Goal: Task Accomplishment & Management: Use online tool/utility

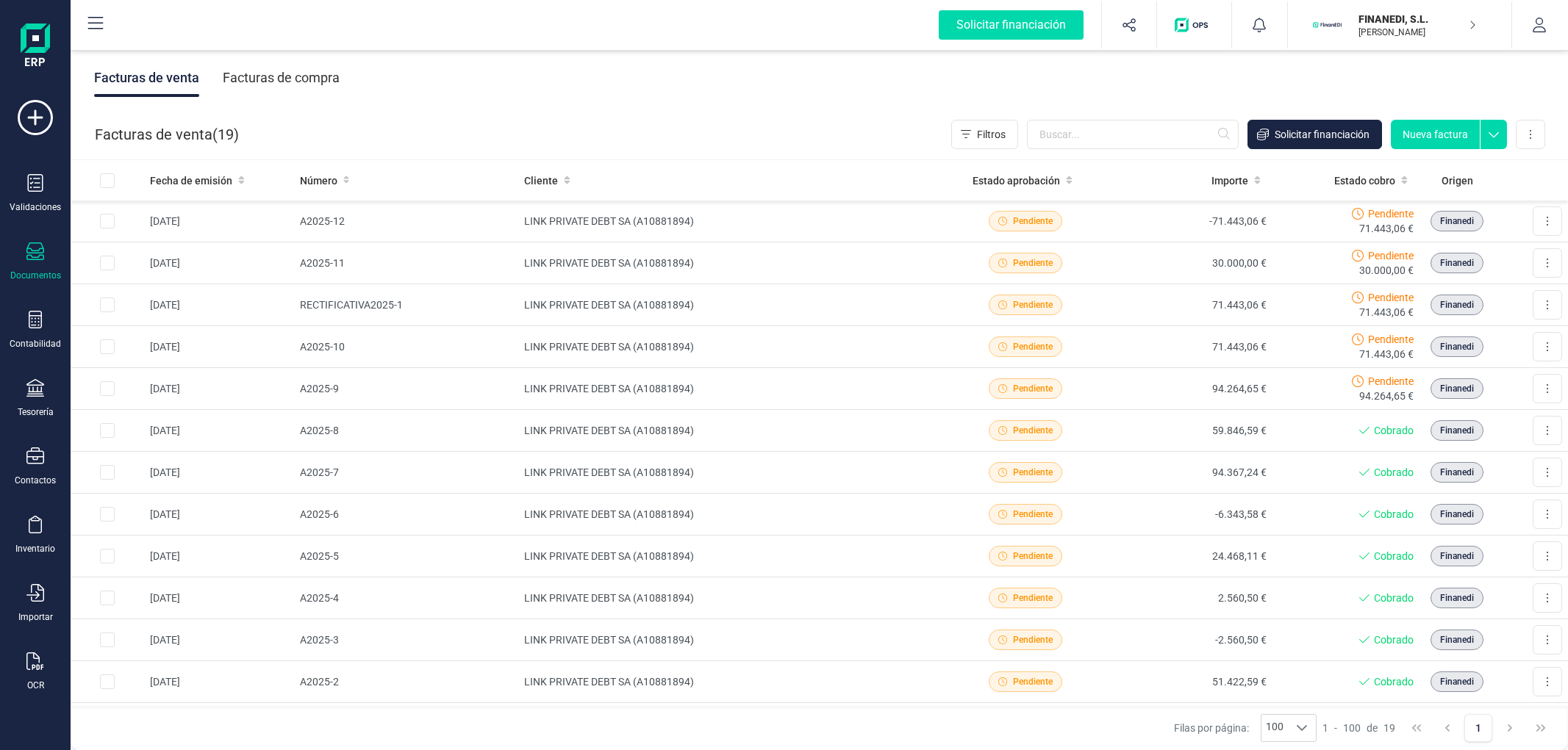
click at [1135, 95] on div "Facturas de venta Facturas de compra" at bounding box center [819, 77] width 1497 height 62
click at [1116, 137] on input "text" at bounding box center [1133, 134] width 212 height 30
click at [1123, 88] on div "Facturas de venta Facturas de compra" at bounding box center [819, 77] width 1497 height 62
click at [740, 89] on div "Facturas de venta Facturas de compra" at bounding box center [819, 77] width 1497 height 62
click at [741, 13] on div "Solicitar financiación Importaciones completadas 0 / 0 FINANEDI, [PERSON_NAME] …" at bounding box center [819, 25] width 1494 height 47
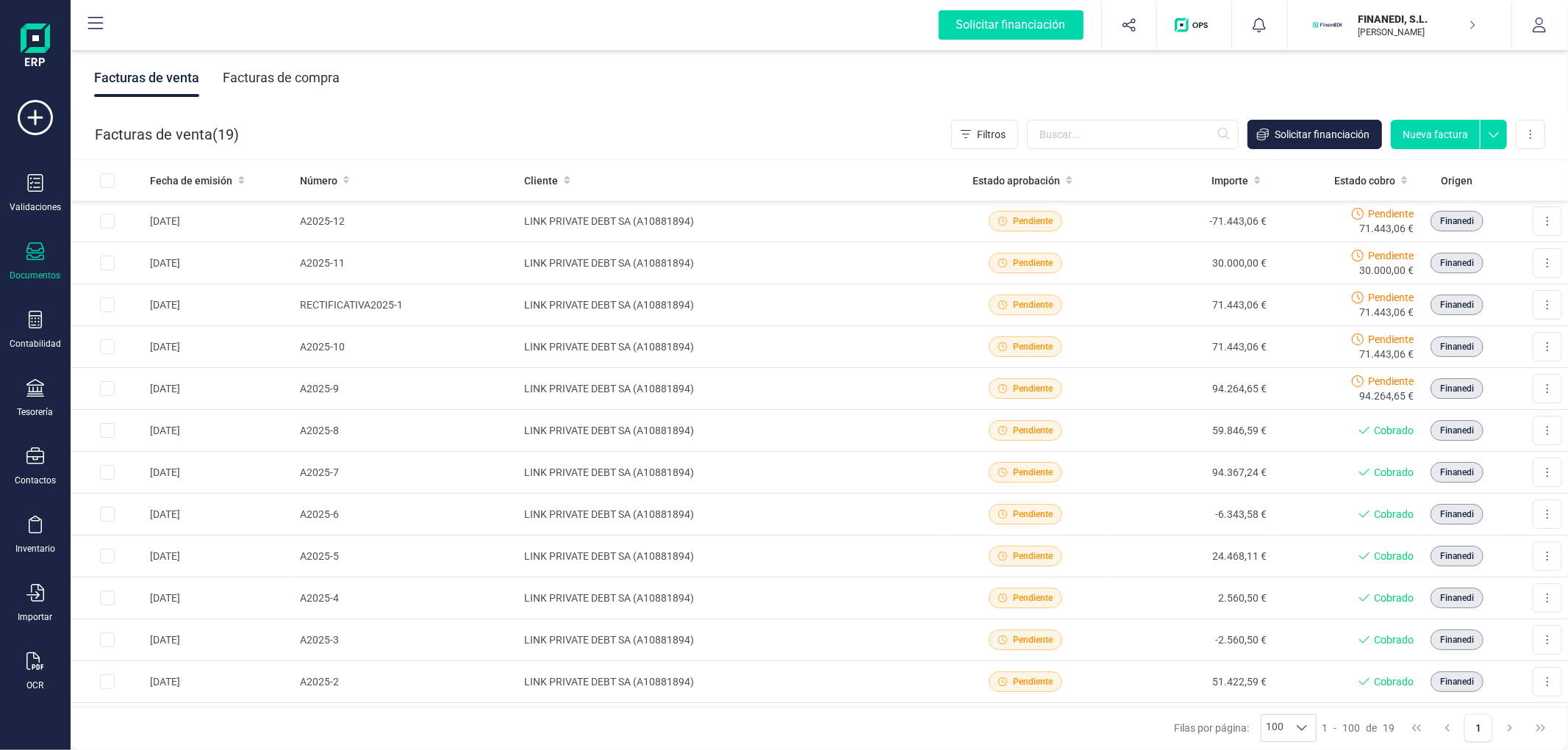
drag, startPoint x: 743, startPoint y: 83, endPoint x: 705, endPoint y: 141, distance: 69.3
click at [743, 83] on div "Facturas de venta Facturas de compra" at bounding box center [819, 77] width 1497 height 62
click at [1075, 128] on input "text" at bounding box center [1133, 134] width 212 height 30
click at [1096, 95] on div "Facturas de venta Facturas de compra" at bounding box center [819, 77] width 1497 height 62
click at [252, 83] on div "Facturas de compra" at bounding box center [281, 77] width 117 height 39
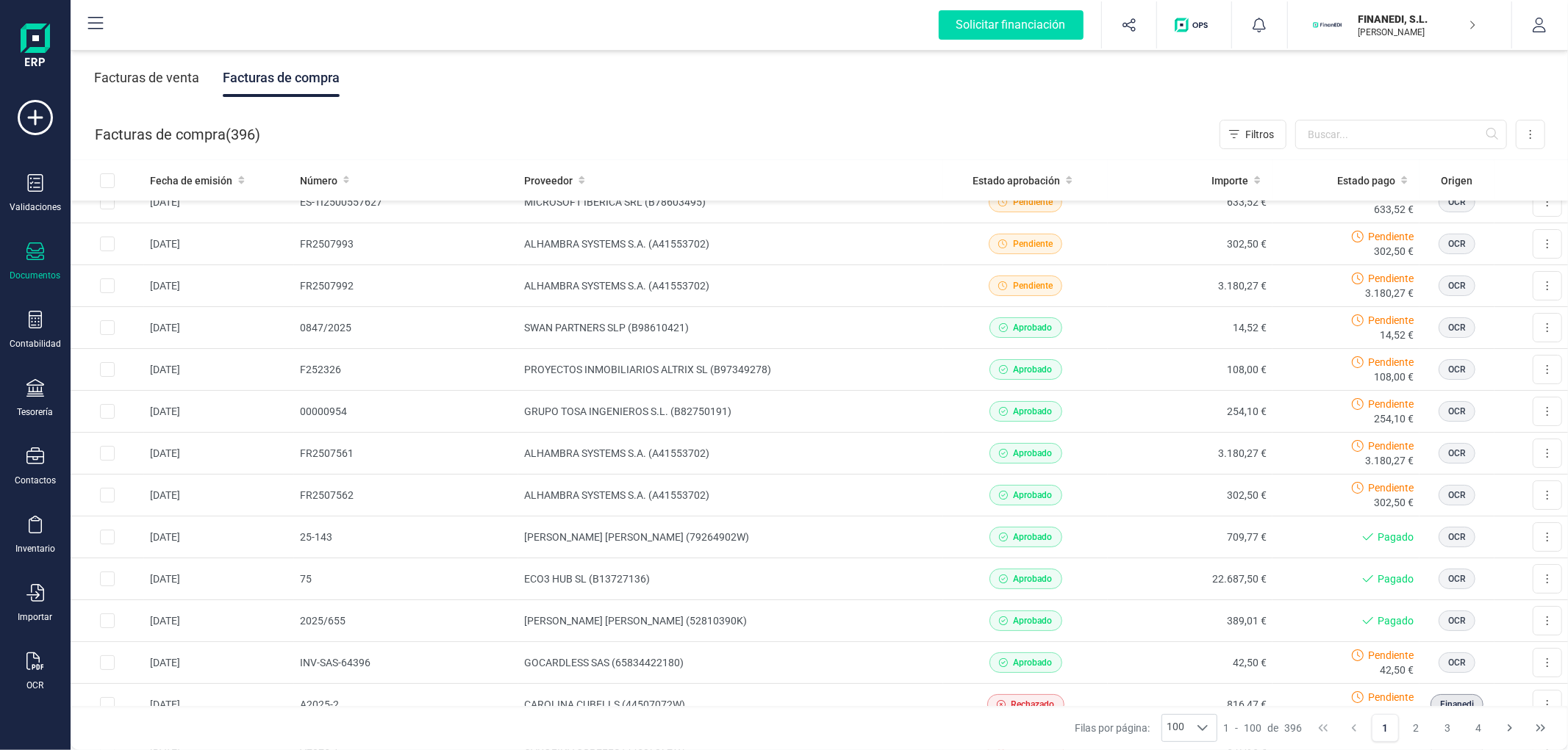
scroll to position [31, 0]
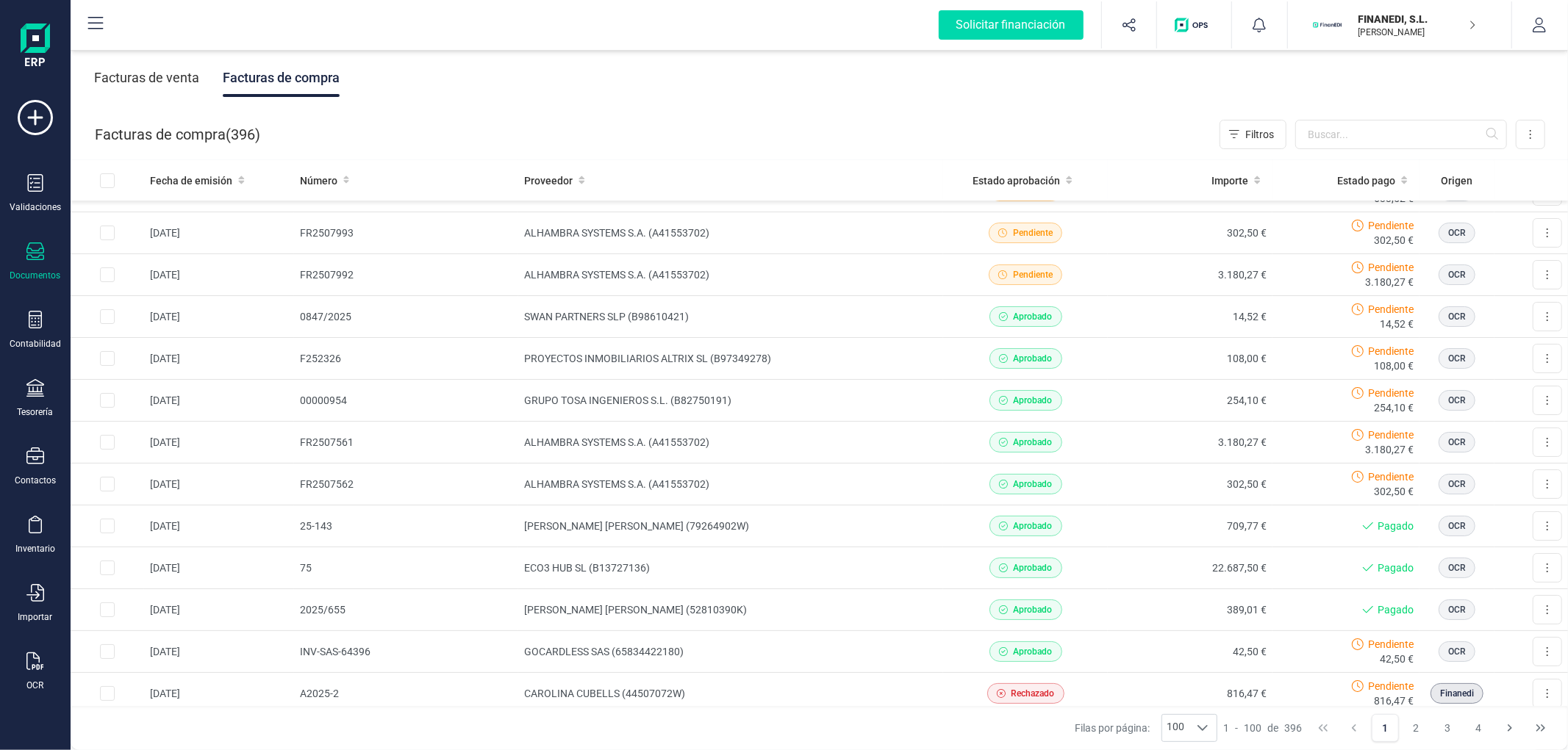
click at [535, 78] on div "Facturas de venta Facturas de compra" at bounding box center [819, 77] width 1497 height 62
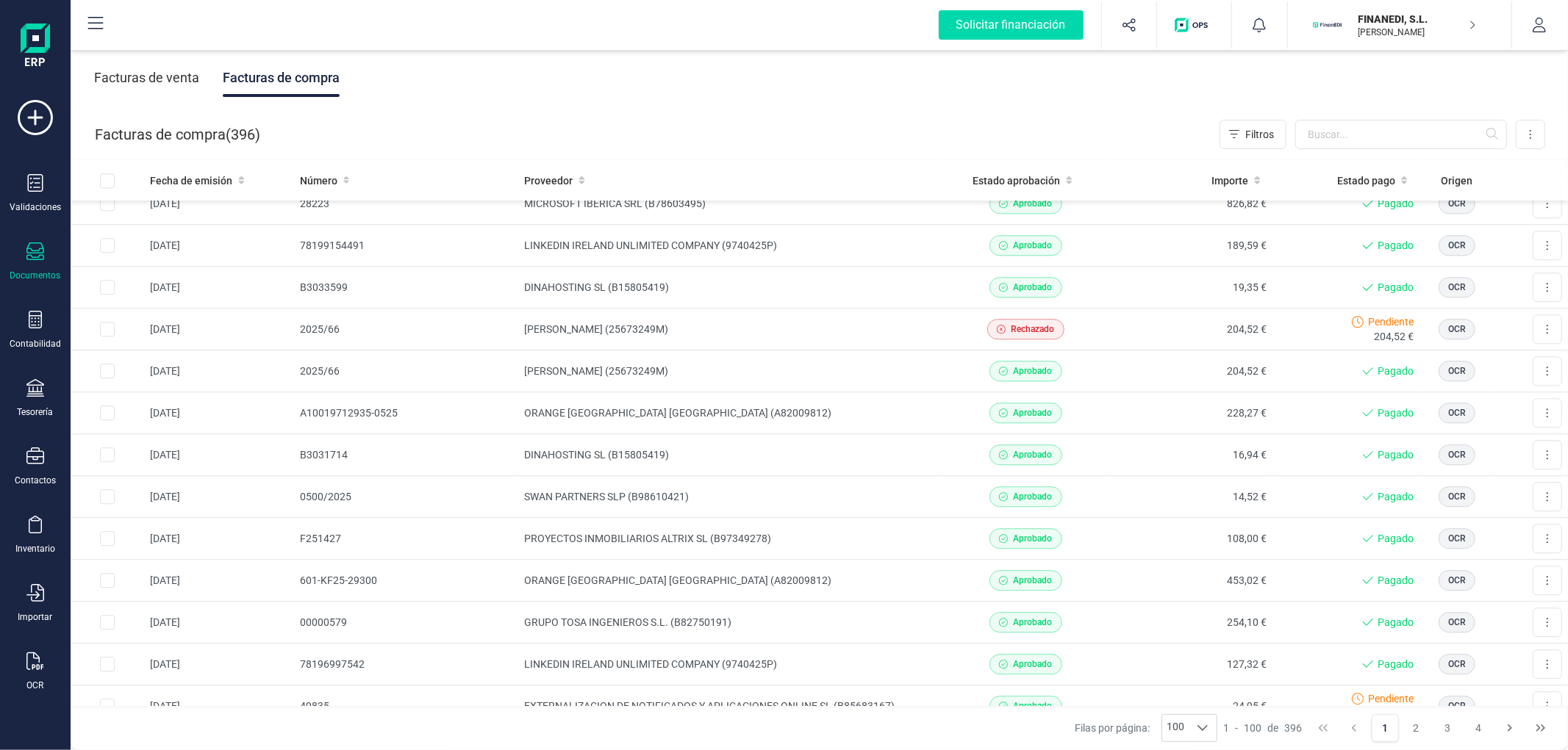
scroll to position [3592, 0]
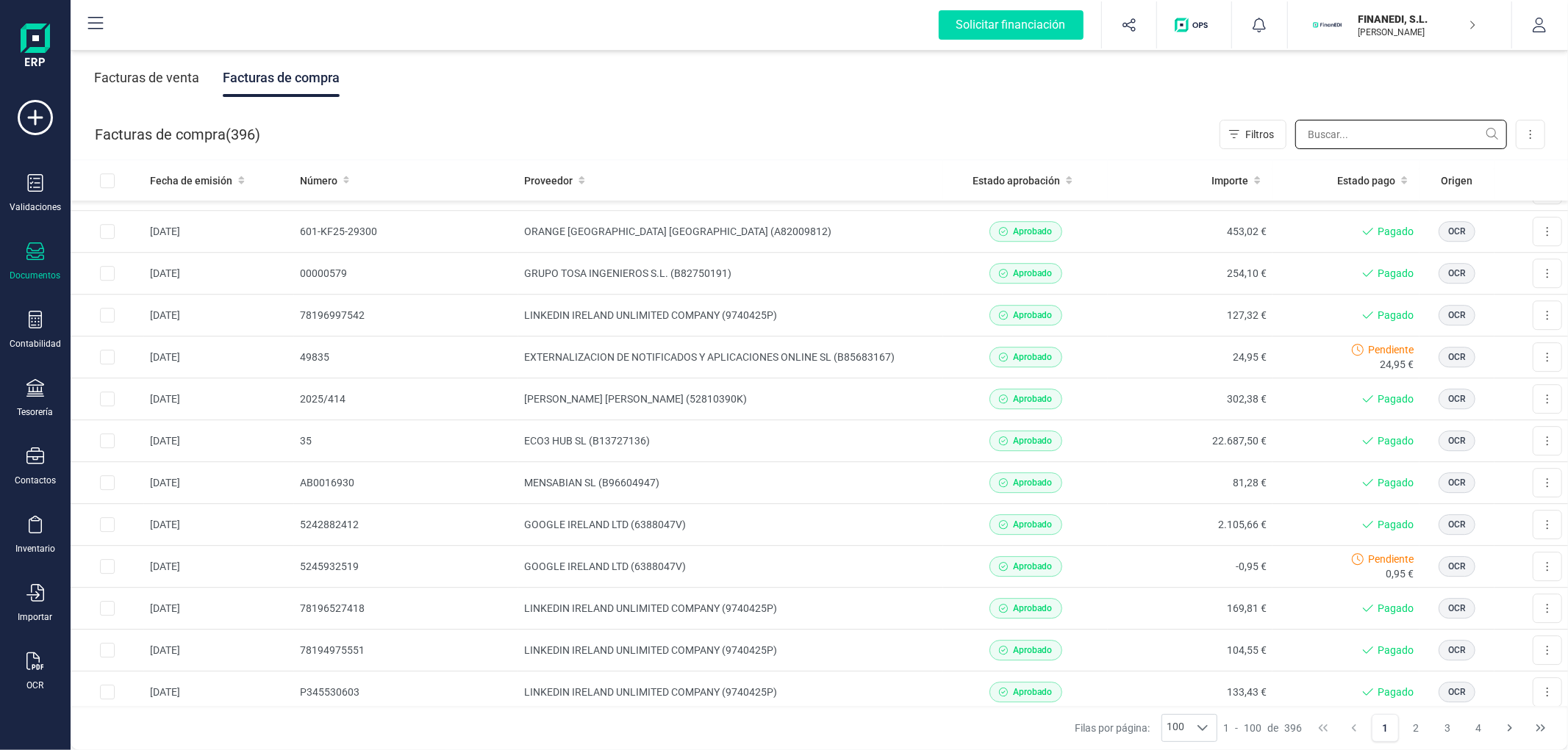
click at [1370, 138] on input "text" at bounding box center [1401, 134] width 212 height 30
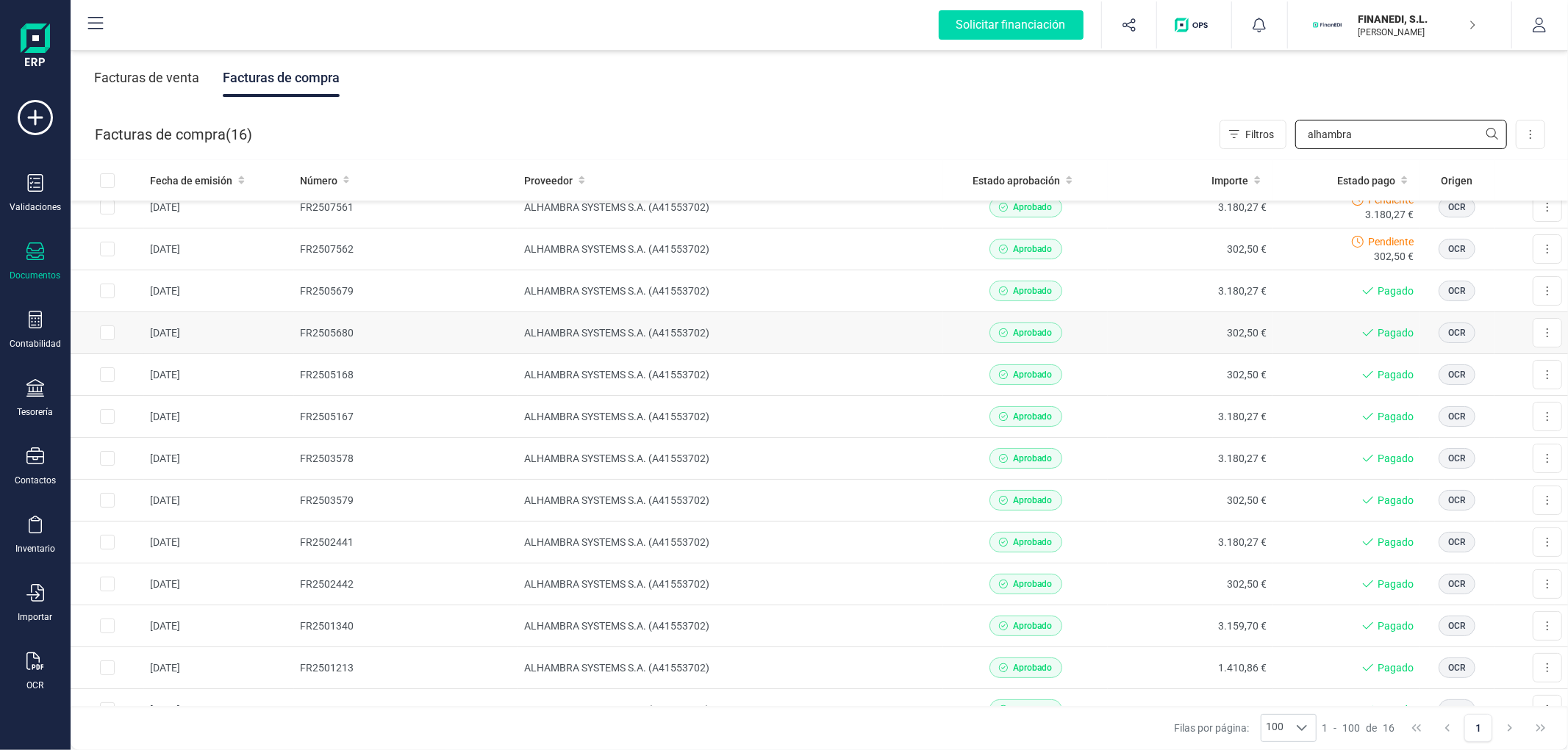
scroll to position [194, 0]
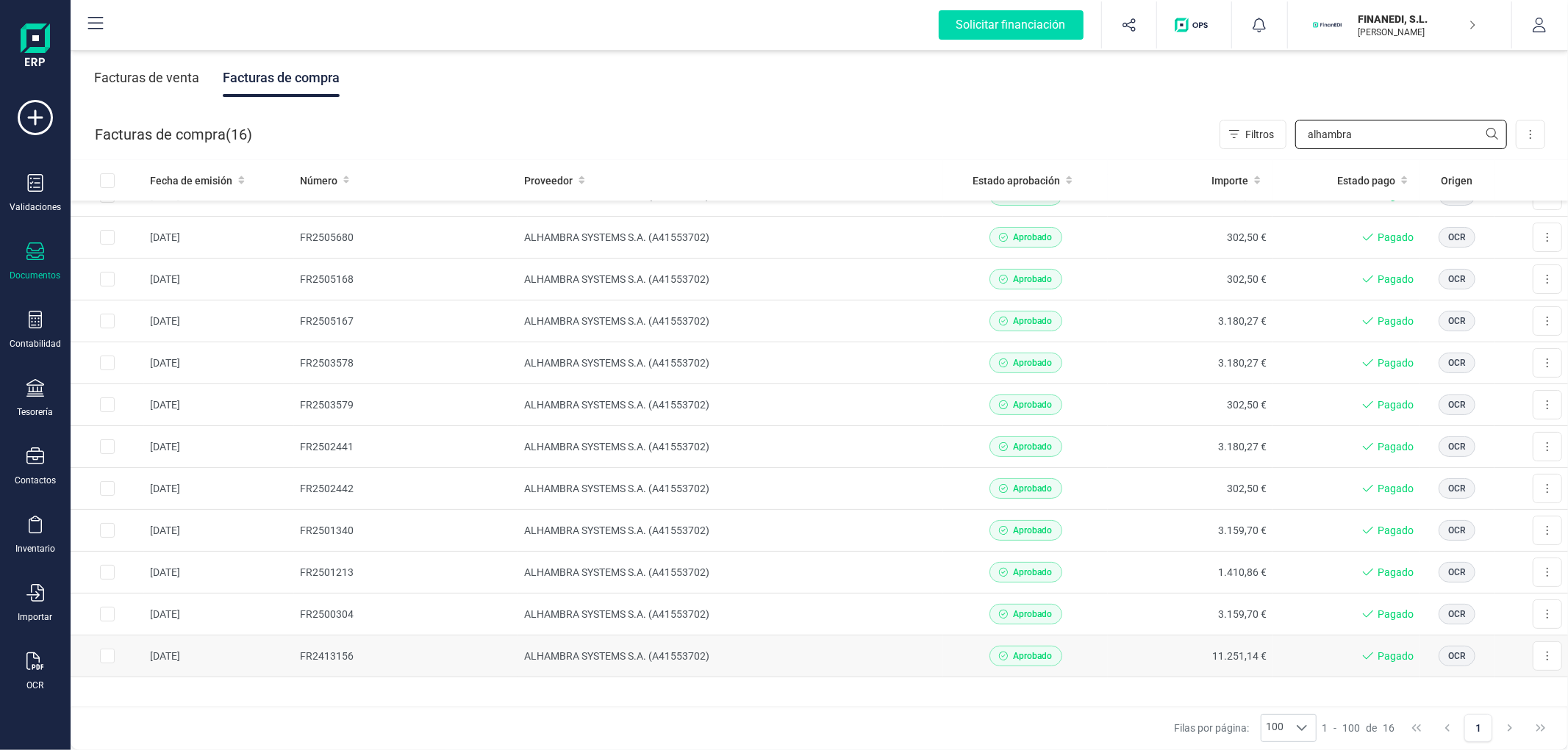
type input "alhambra"
click at [769, 656] on td "ALHAMBRA SYSTEMS S.A. (A41553702)" at bounding box center [731, 657] width 425 height 42
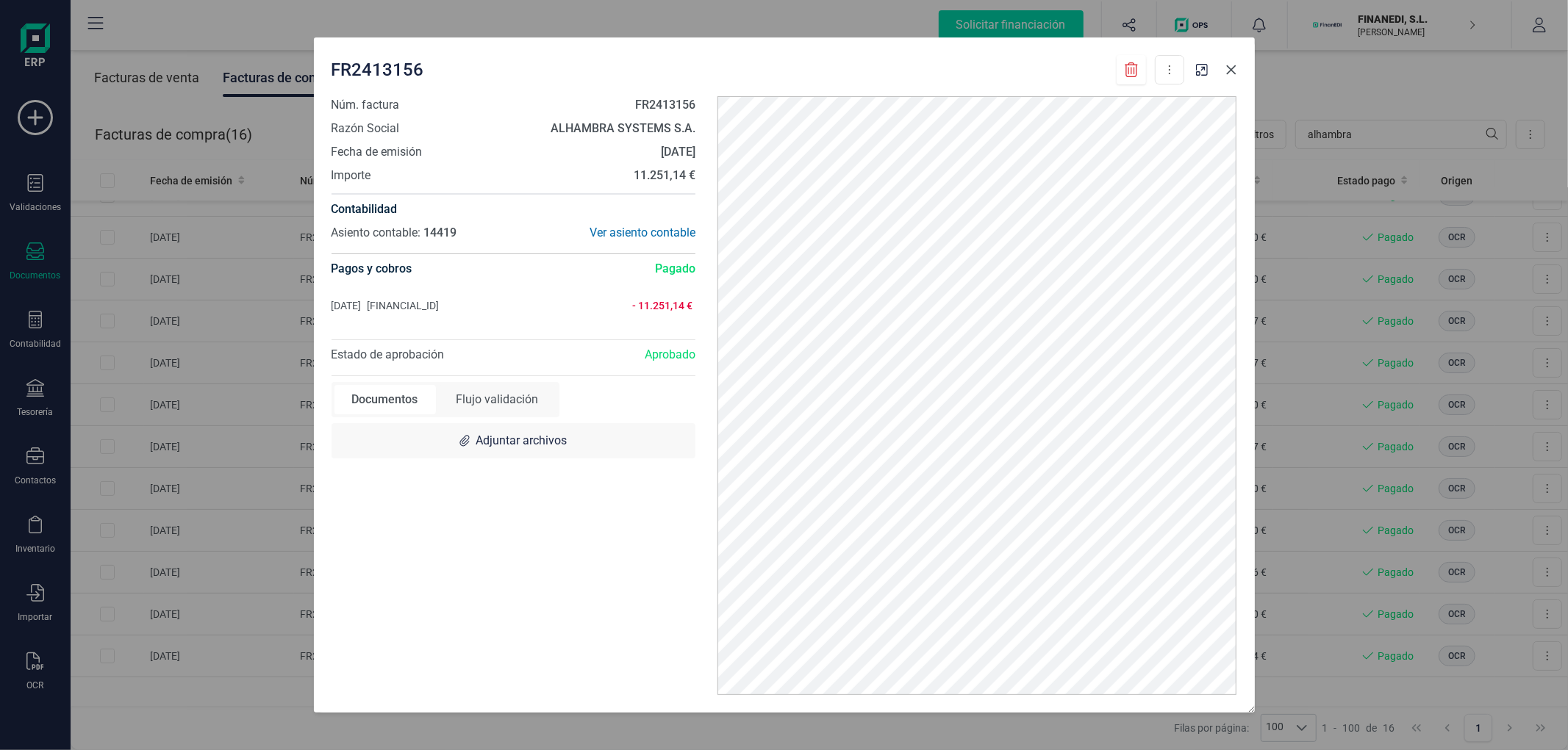
click at [1234, 71] on icon "button" at bounding box center [1231, 69] width 12 height 12
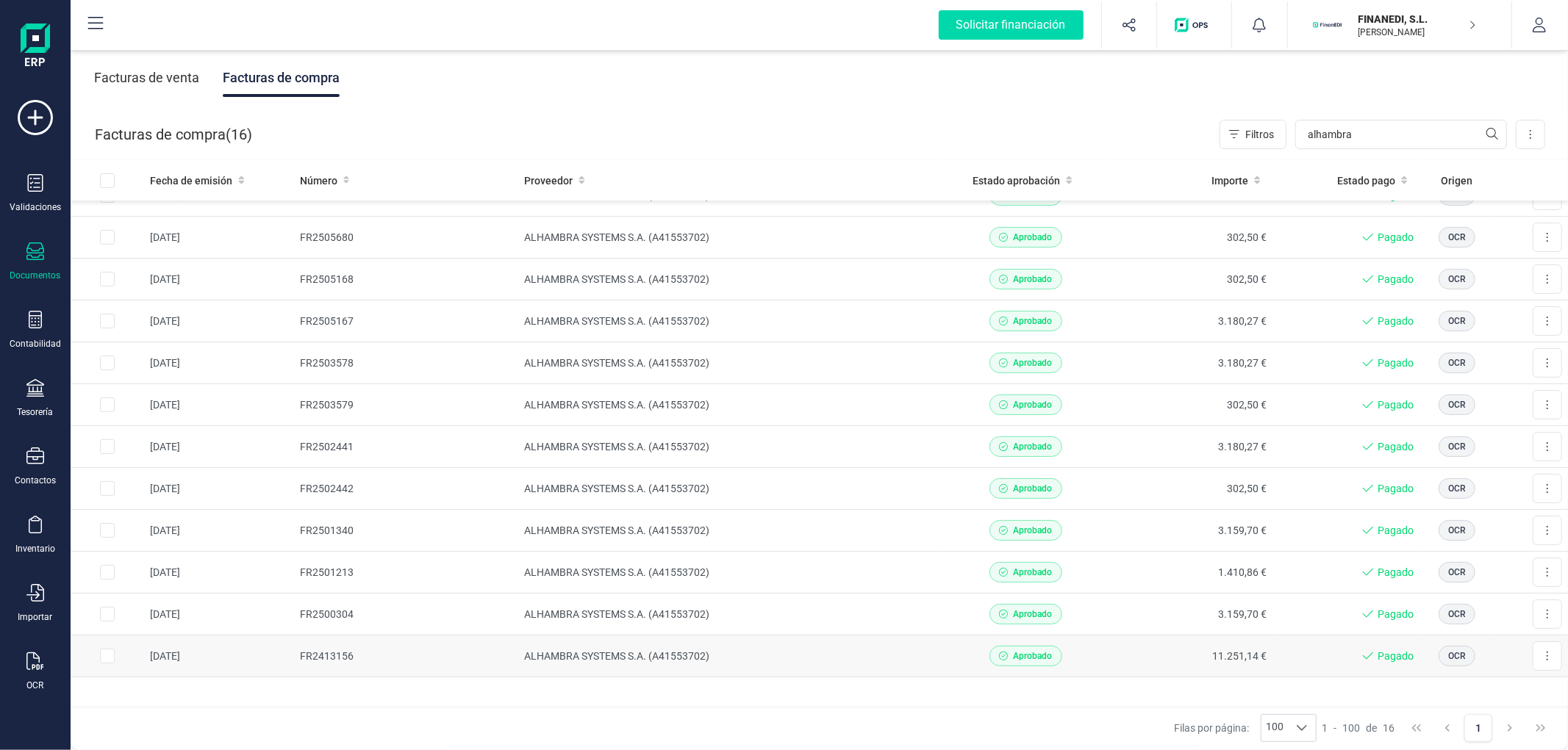
click at [883, 654] on td "ALHAMBRA SYSTEMS S.A. (A41553702)" at bounding box center [731, 657] width 425 height 42
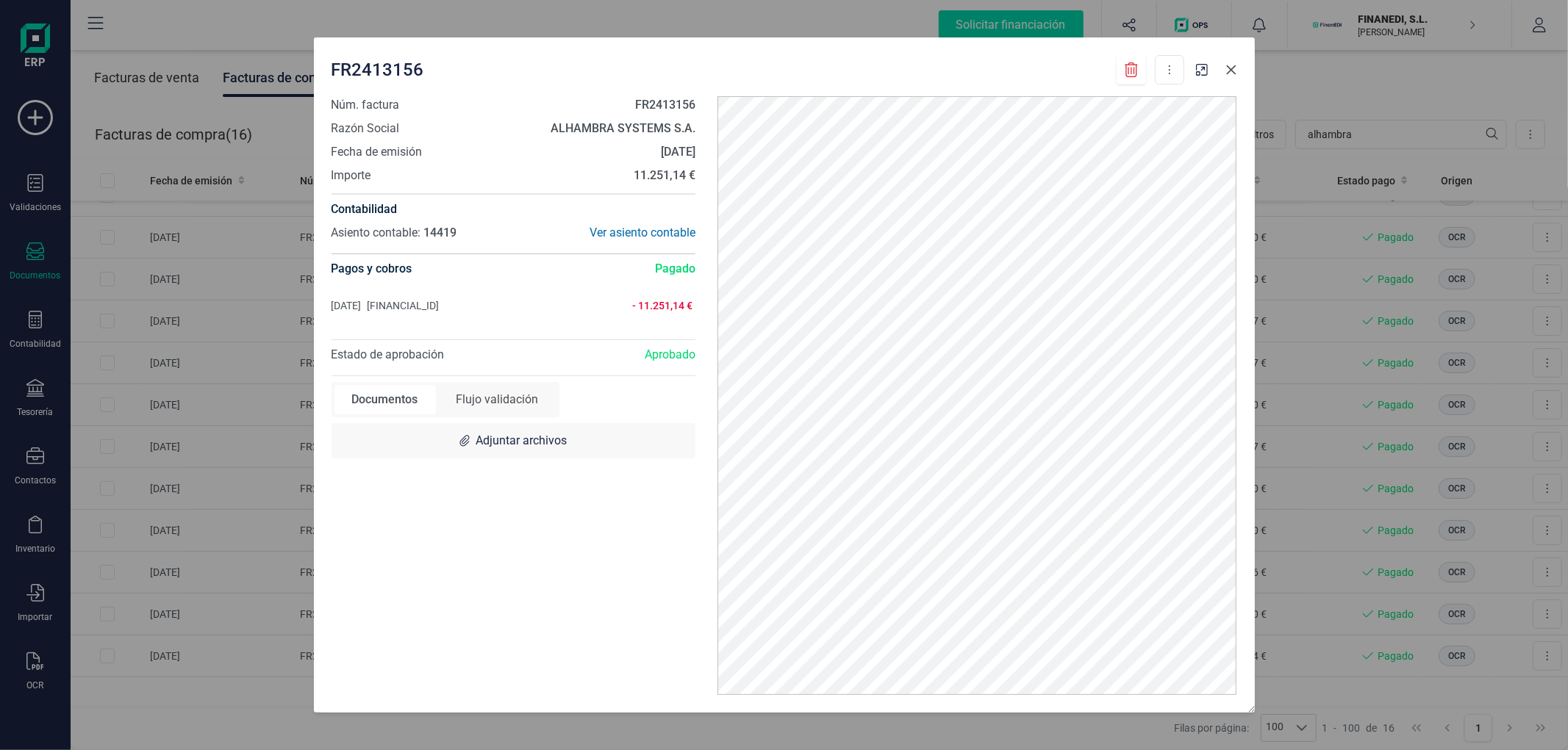
click at [1231, 71] on icon "button" at bounding box center [1231, 69] width 12 height 12
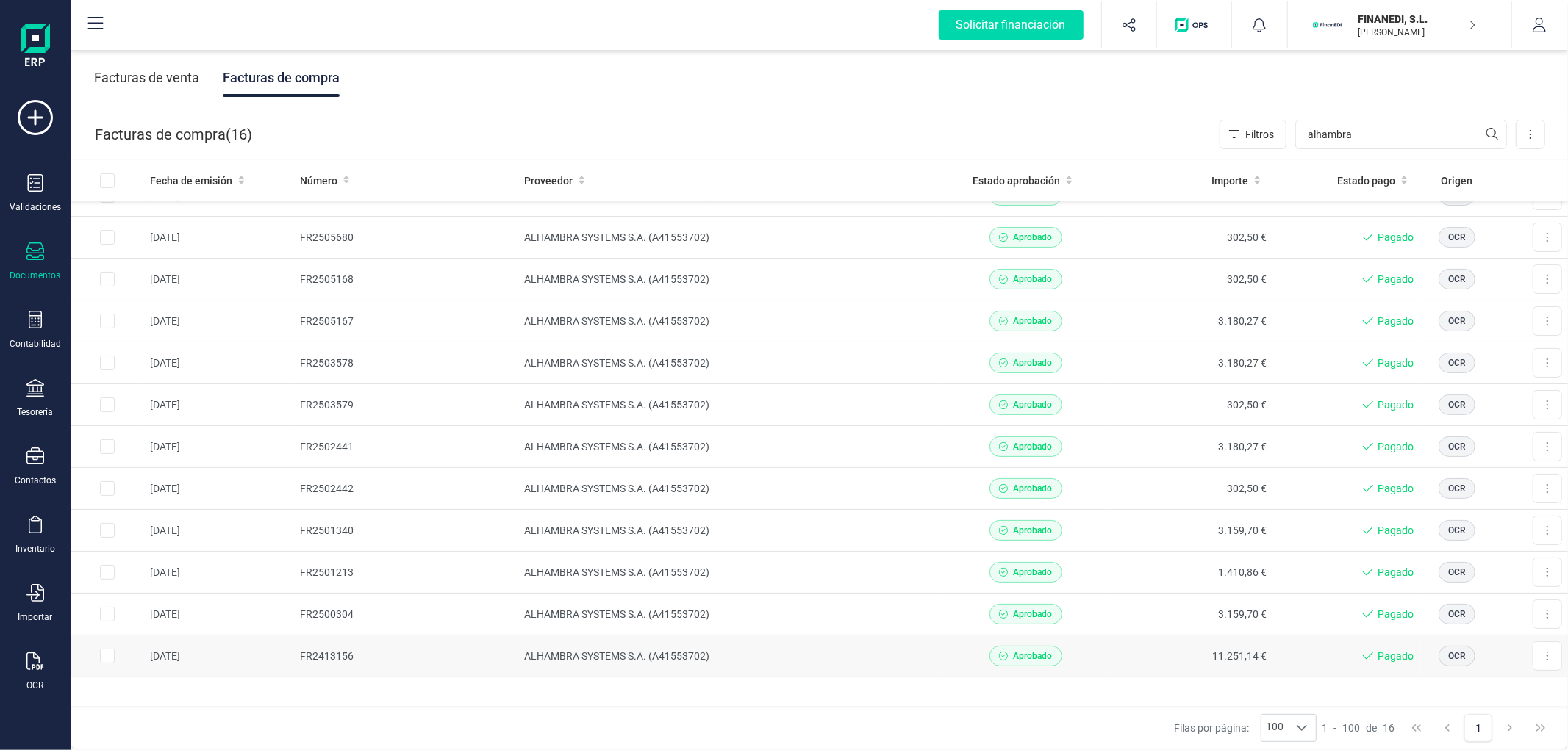
click at [1050, 656] on span "Aprobado" at bounding box center [1025, 656] width 73 height 21
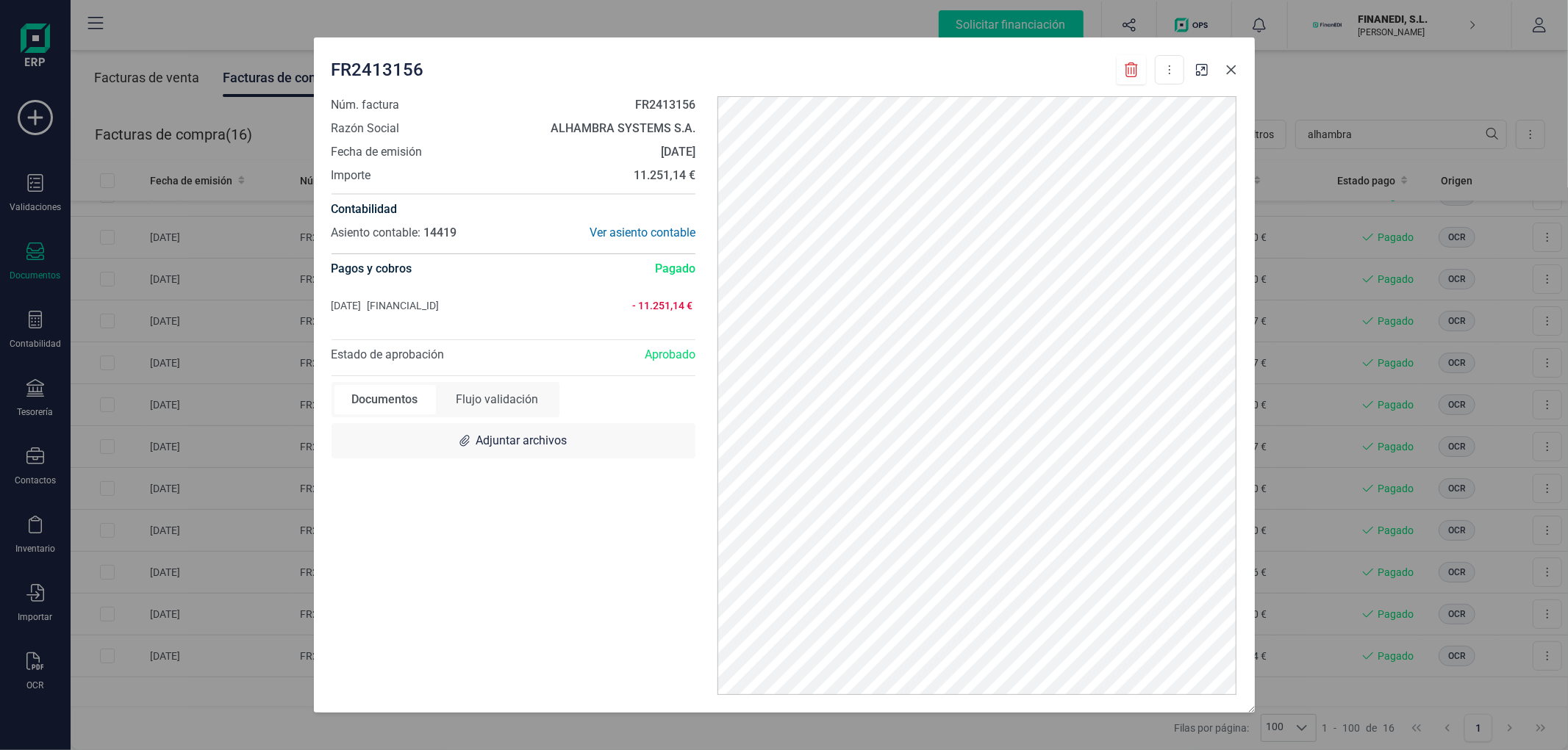
click at [1238, 67] on button "button" at bounding box center [1231, 70] width 23 height 23
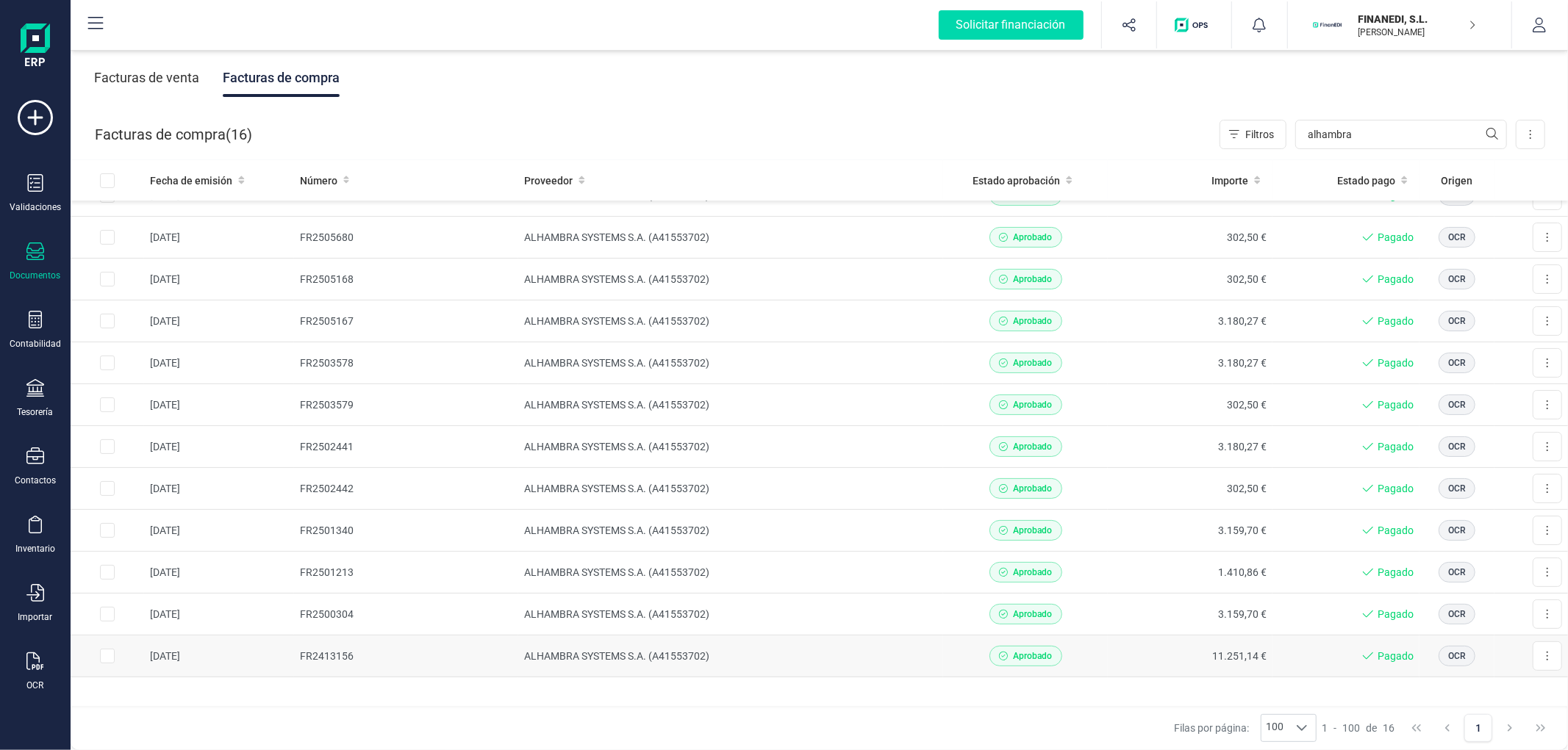
click at [1008, 649] on span "Aprobado" at bounding box center [1025, 656] width 73 height 21
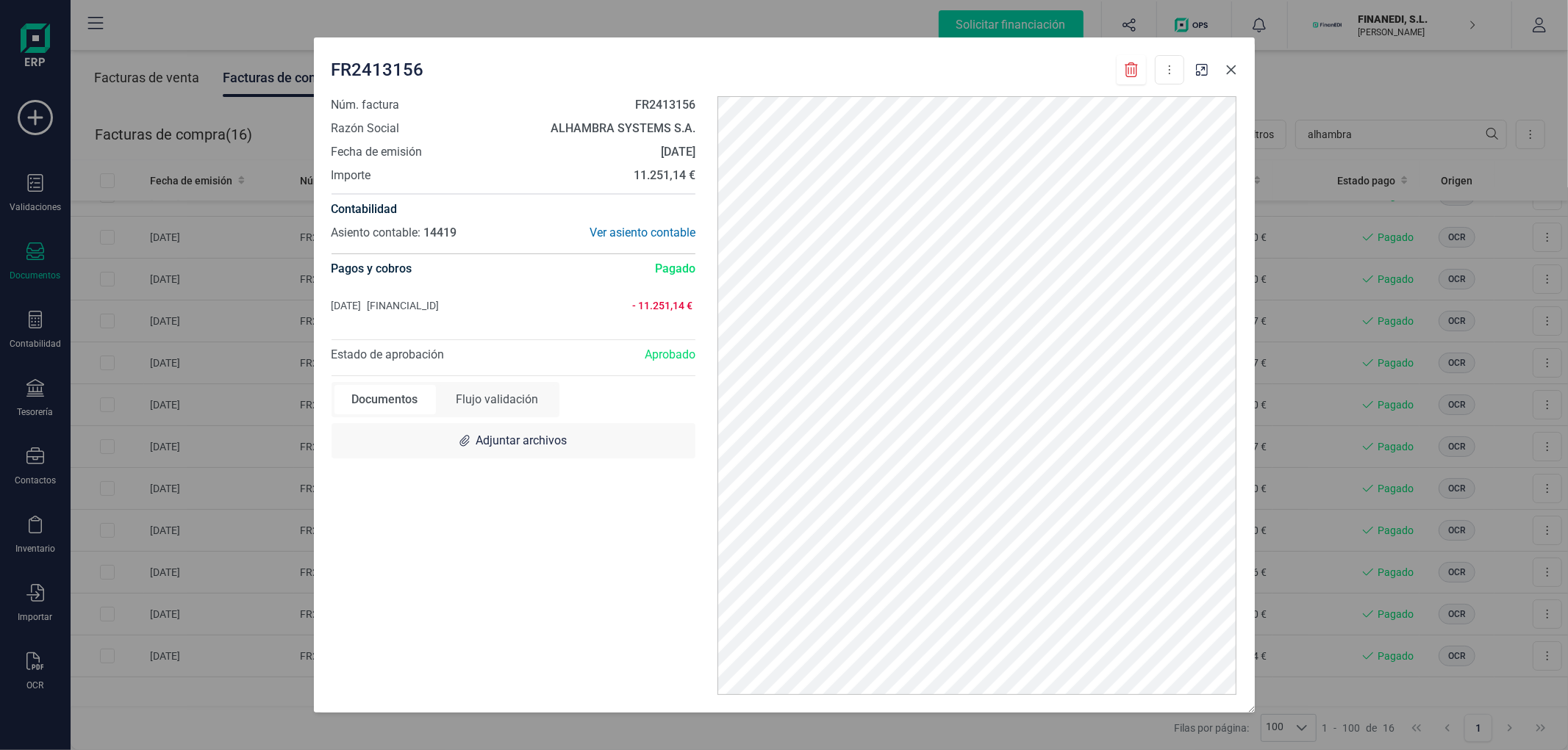
drag, startPoint x: 1238, startPoint y: 63, endPoint x: 1230, endPoint y: 79, distance: 17.9
click at [1238, 63] on button "button" at bounding box center [1231, 70] width 23 height 23
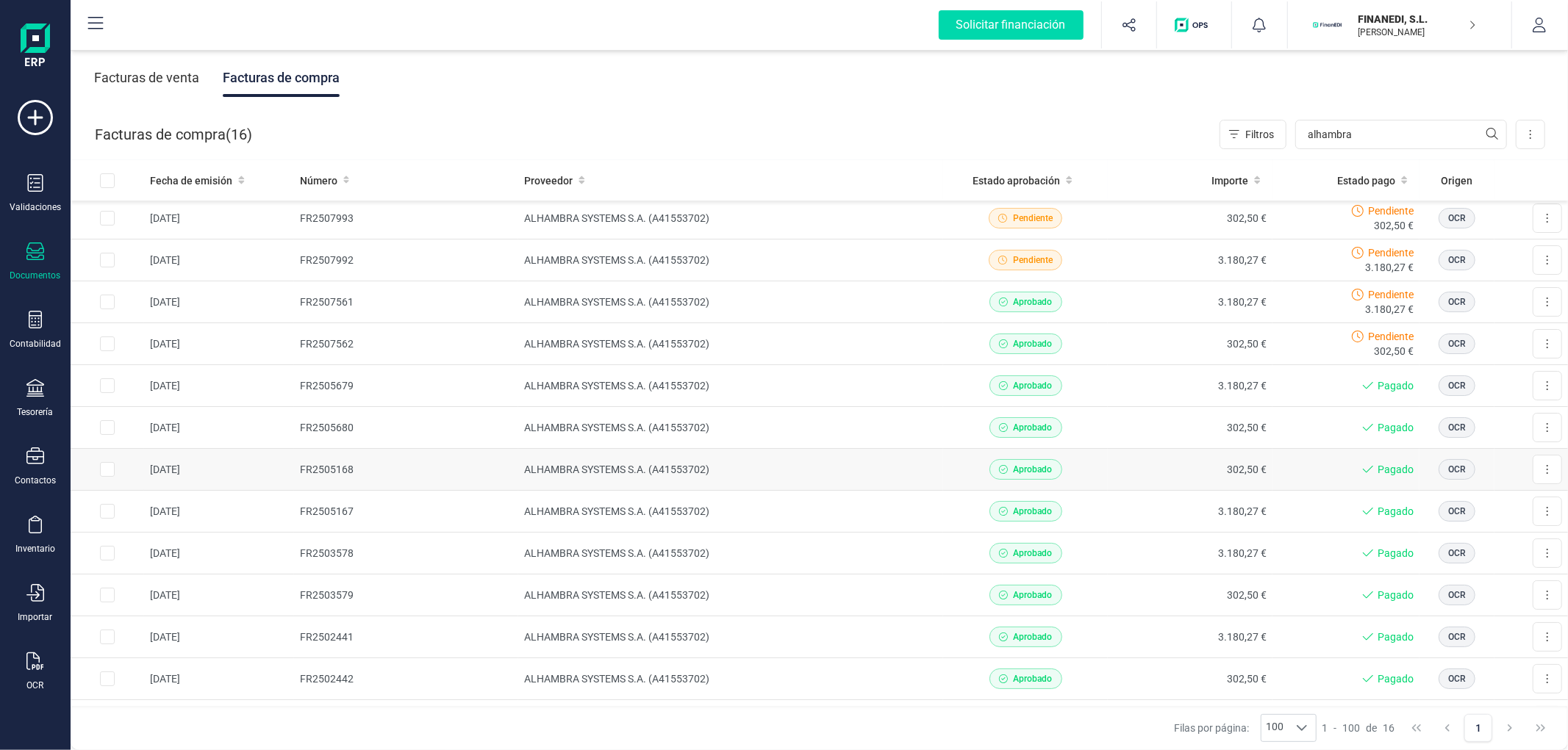
scroll to position [0, 0]
click at [861, 223] on td "ALHAMBRA SYSTEMS S.A. (A41553702)" at bounding box center [731, 221] width 425 height 42
